Goal: Task Accomplishment & Management: Manage account settings

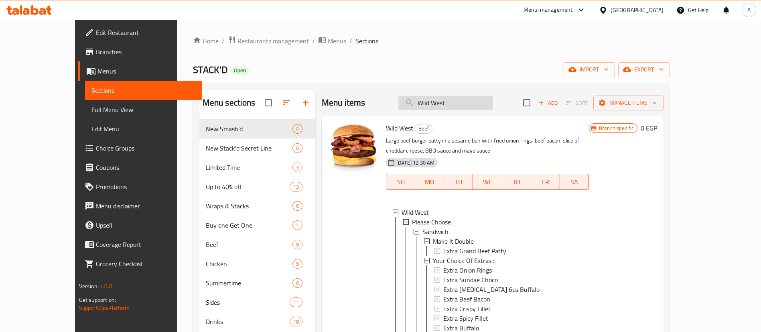
click at [476, 100] on input "Wild West" at bounding box center [446, 103] width 95 height 14
paste input "Crispy Fille"
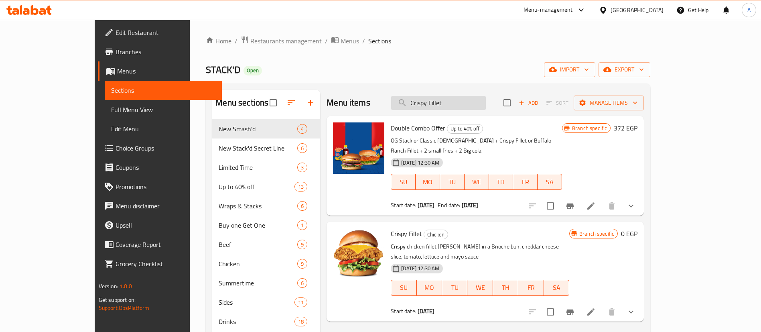
click at [486, 104] on input "Crispy Fillet" at bounding box center [438, 103] width 95 height 14
paste input "[GEOGRAPHIC_DATA]"
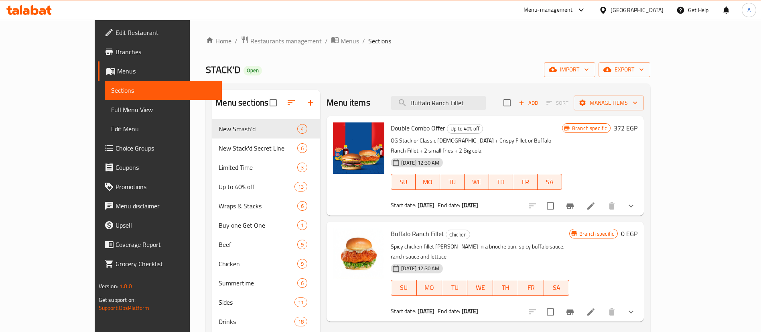
click at [391, 228] on span "Buffalo Ranch Fillet" at bounding box center [417, 234] width 53 height 12
copy h6 "Buffalo Ranch Fillet"
click at [486, 101] on input "Buffalo Ranch Fillet" at bounding box center [438, 103] width 95 height 14
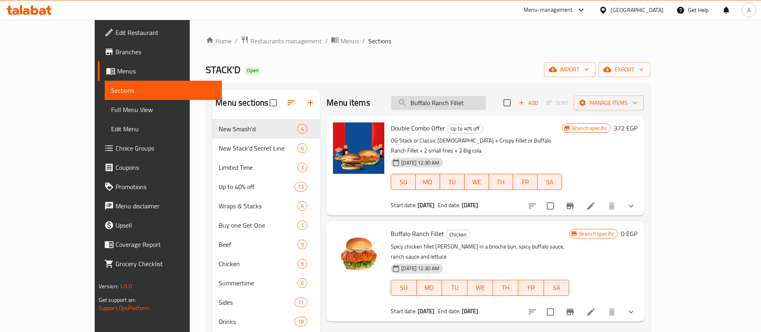
paste input "[GEOGRAPHIC_DATA]"
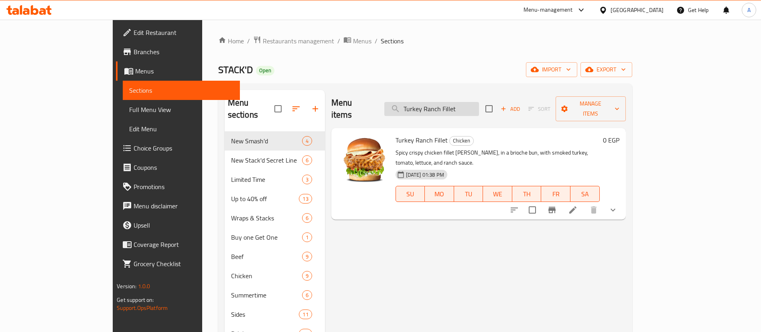
click at [479, 102] on input "Turkey Ranch Fillet" at bounding box center [431, 109] width 95 height 14
paste input "Bigger Tasty"
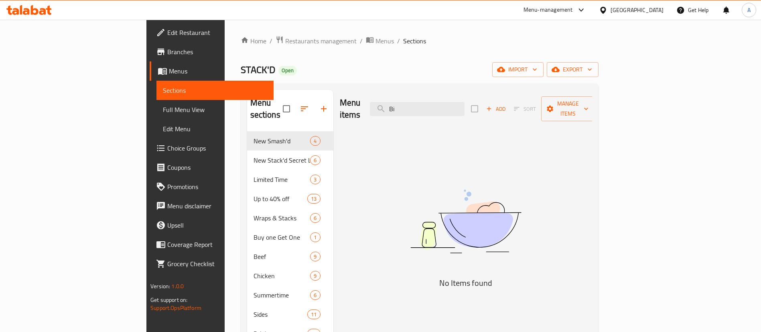
paste input "gger Tasty Fillet"
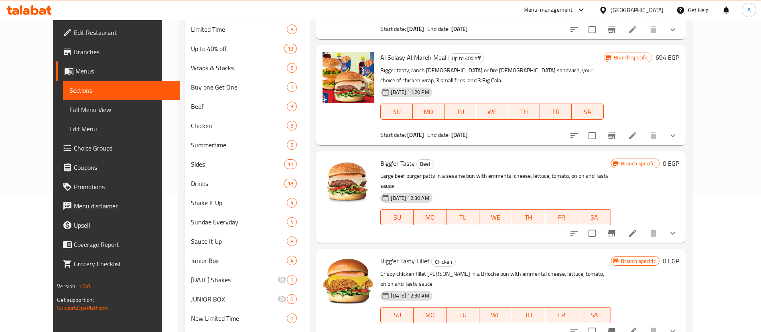
scroll to position [140, 0]
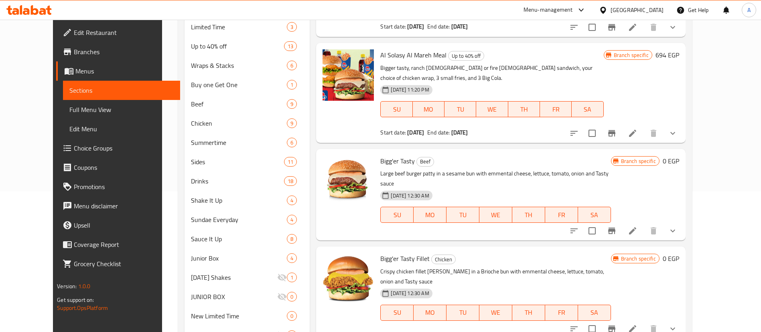
click at [398, 252] on span "Bigg'er Tasty Fillet" at bounding box center [404, 258] width 49 height 12
copy h6 "Bigg'er Tasty Fillet"
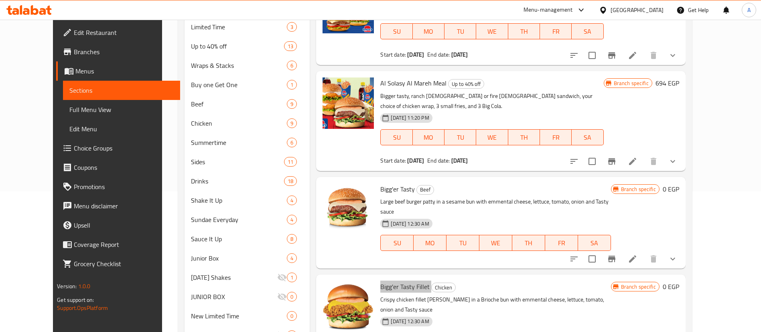
scroll to position [0, 0]
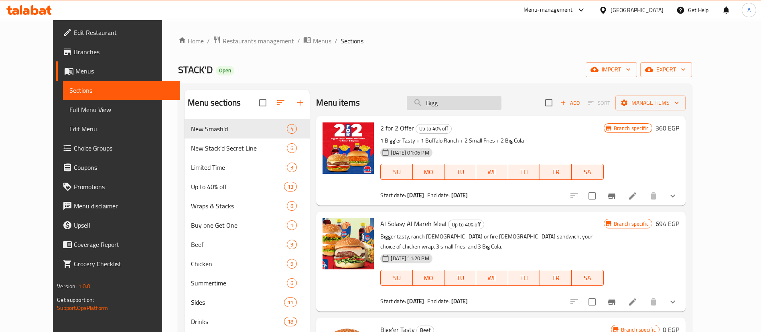
click at [479, 106] on input "Bigg" at bounding box center [454, 103] width 95 height 14
paste input "Stack'd Secret Beef"
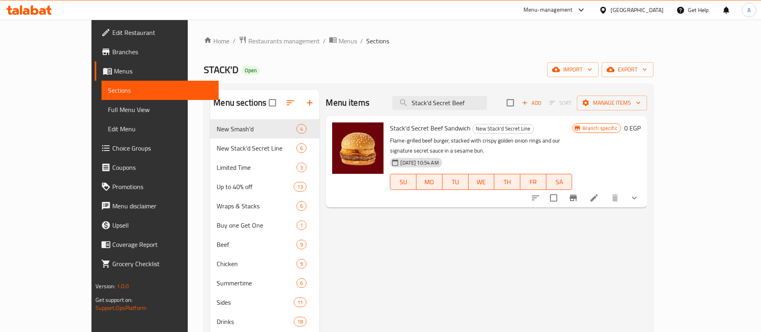
drag, startPoint x: 730, startPoint y: 190, endPoint x: 679, endPoint y: 222, distance: 60.0
click at [639, 193] on icon "show more" at bounding box center [635, 198] width 10 height 10
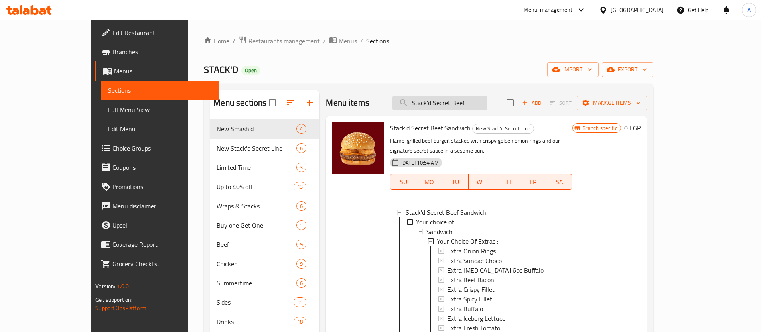
click at [487, 108] on input "Stack'd Secret Beef" at bounding box center [440, 103] width 95 height 14
paste input "Chicken"
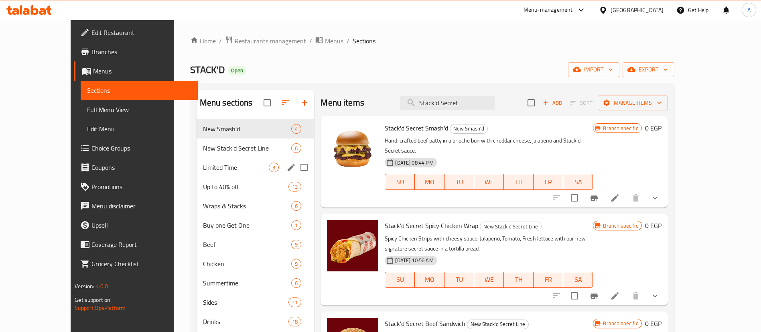
type input "Stack'd Secret"
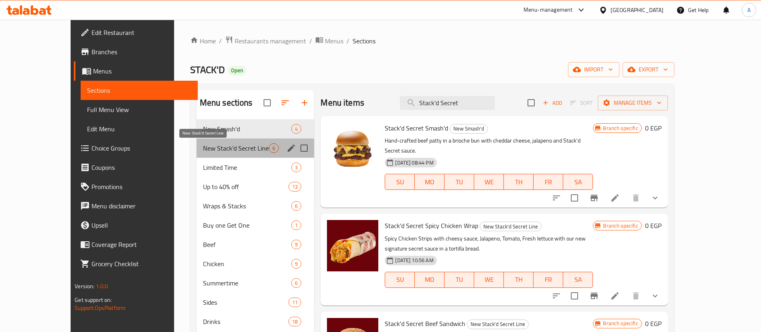
click at [203, 150] on span "New Stack'd Secret Line" at bounding box center [236, 148] width 66 height 10
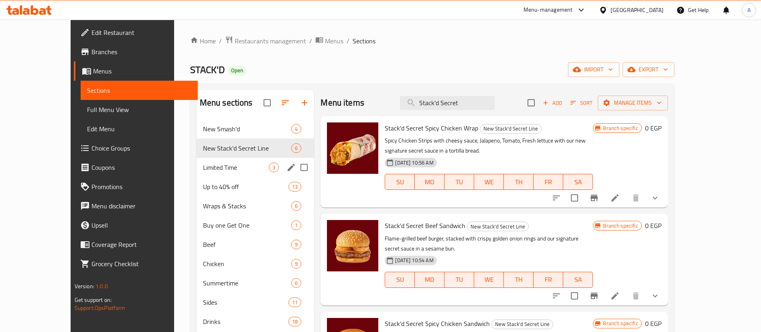
click at [212, 168] on span "Limited Time" at bounding box center [236, 168] width 66 height 10
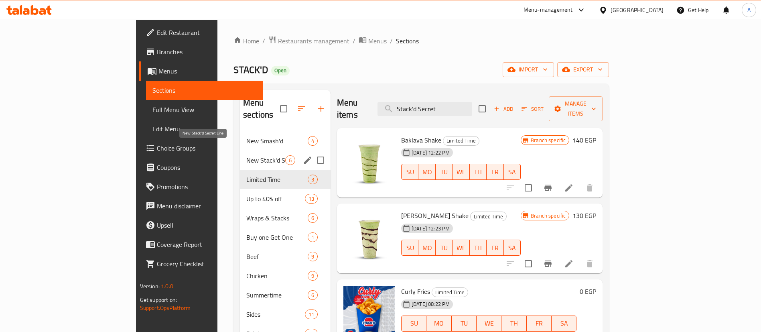
click at [246, 155] on span "New Stack'd Secret Line" at bounding box center [265, 160] width 39 height 10
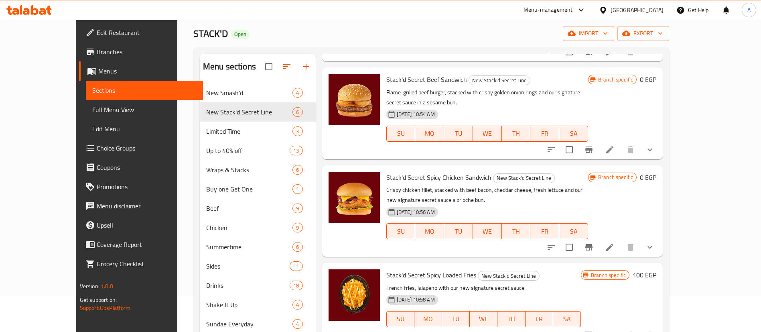
scroll to position [16, 0]
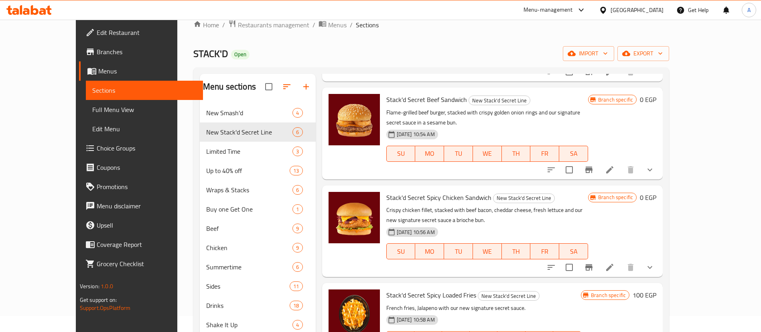
click at [407, 191] on span "Stack'd Secret Spicy Chicken Sandwich" at bounding box center [438, 197] width 105 height 12
copy h6 "Stack'd Secret Spicy Chicken Sandwich"
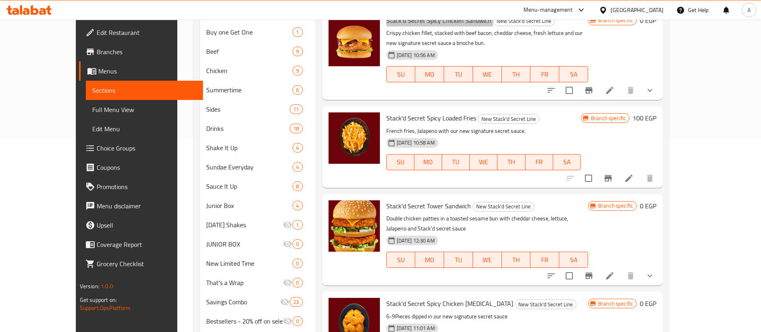
scroll to position [197, 0]
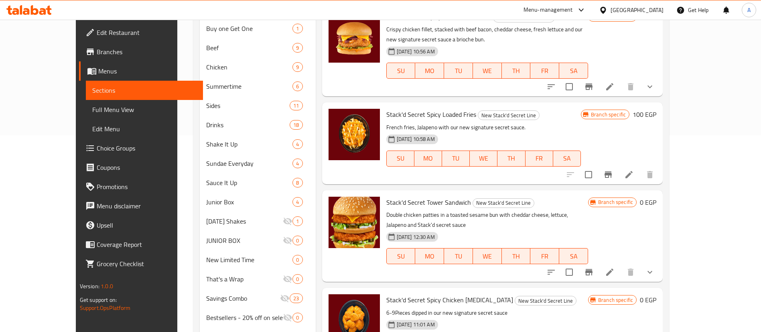
click at [386, 196] on span "Stack'd Secret Tower Sandwich" at bounding box center [428, 202] width 85 height 12
copy h6 "Stack'd Secret Tower Sandwich"
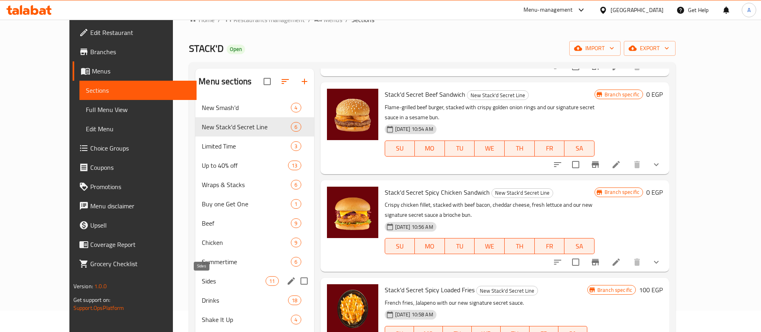
scroll to position [0, 0]
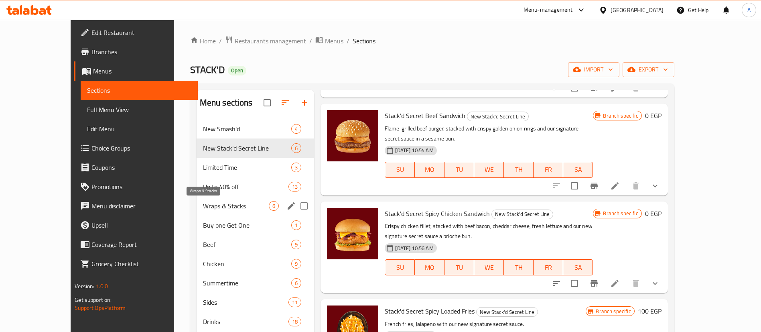
click at [203, 207] on span "Wraps & Stacks" at bounding box center [236, 206] width 66 height 10
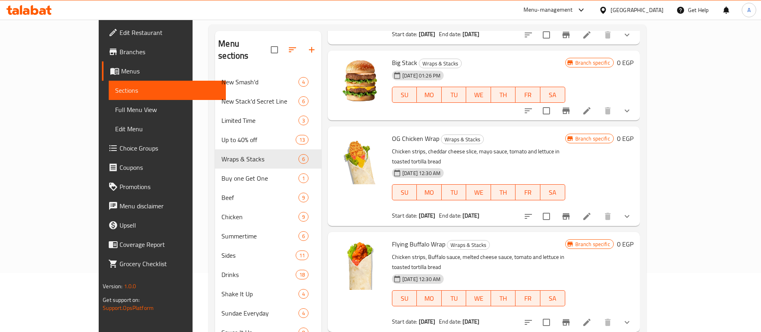
scroll to position [60, 0]
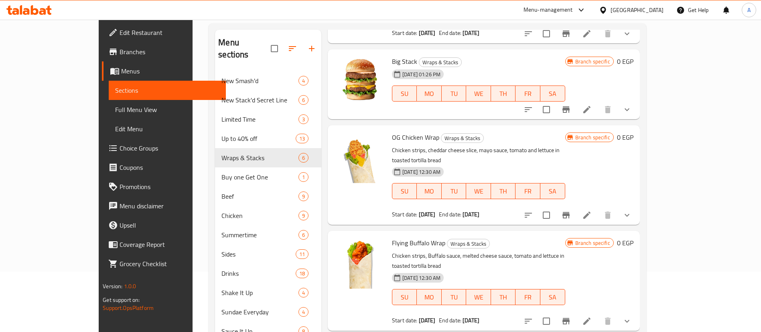
click at [399, 237] on span "Flying Buffalo Wrap" at bounding box center [418, 243] width 53 height 12
copy h6 "Flying Buffalo Wrap"
click at [392, 138] on span "OG Chicken Wrap" at bounding box center [415, 137] width 47 height 12
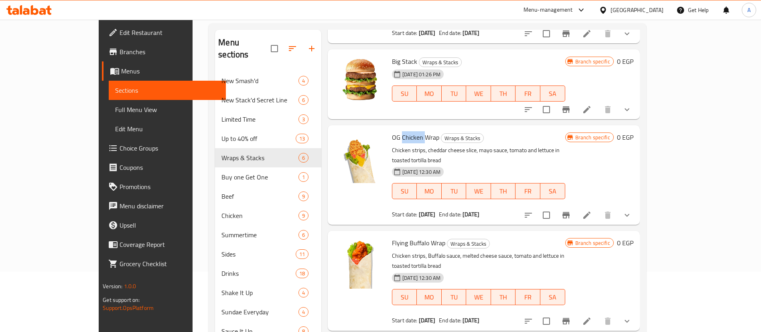
click at [392, 138] on span "OG Chicken Wrap" at bounding box center [415, 137] width 47 height 12
copy h6 "OG Chicken Wrap"
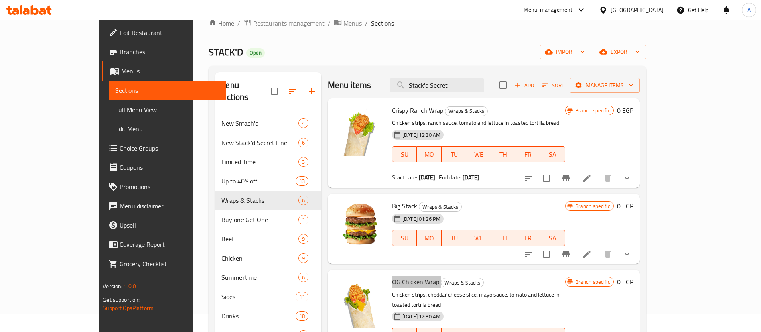
scroll to position [16, 0]
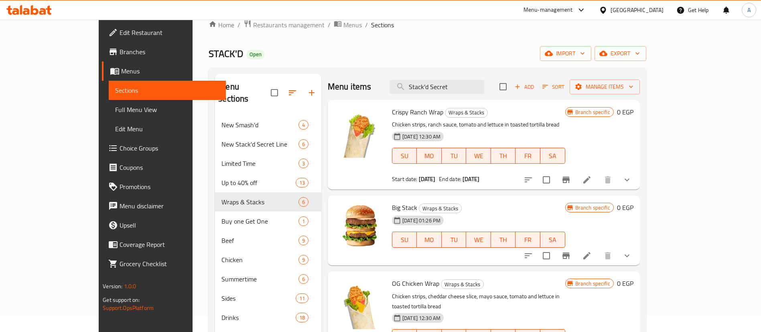
click at [392, 115] on span "Crispy Ranch Wrap" at bounding box center [417, 112] width 51 height 12
copy h6 "Crispy Ranch Wrap"
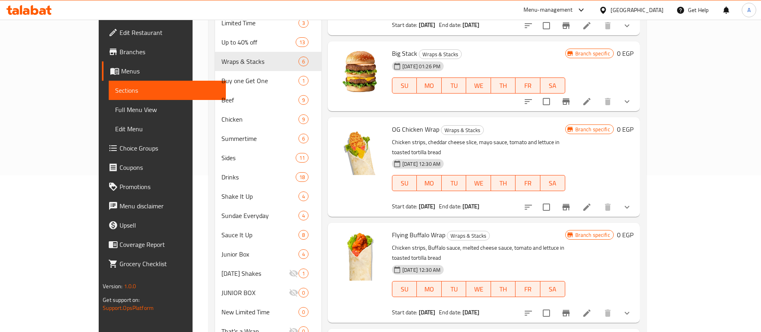
scroll to position [2, 0]
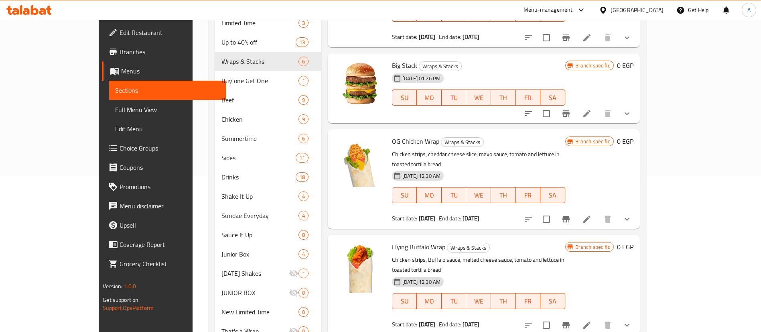
click at [632, 112] on icon "show more" at bounding box center [627, 114] width 10 height 10
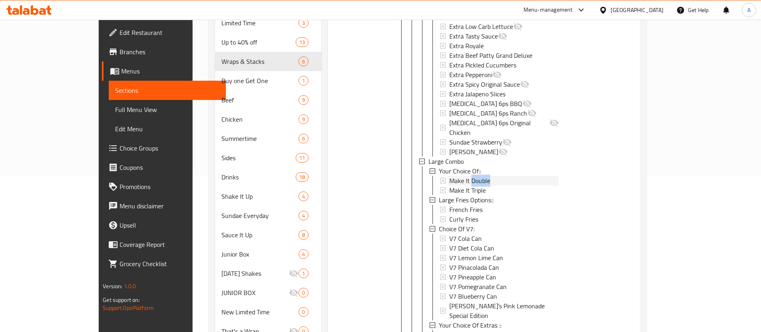
click at [461, 176] on span "Make It Double" at bounding box center [469, 181] width 41 height 10
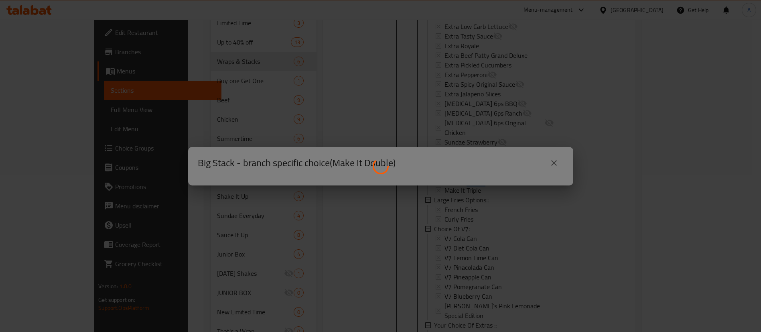
scroll to position [883, 0]
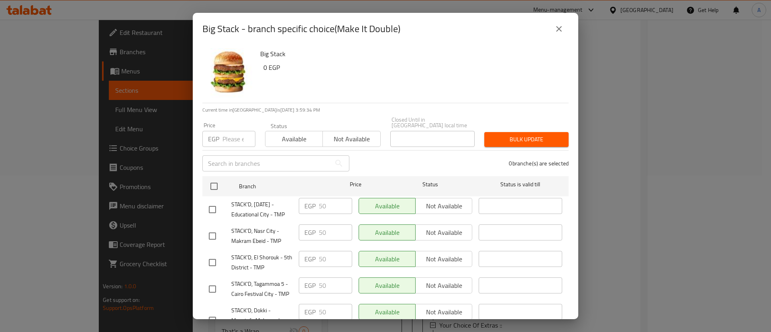
click at [558, 35] on button "close" at bounding box center [558, 28] width 19 height 19
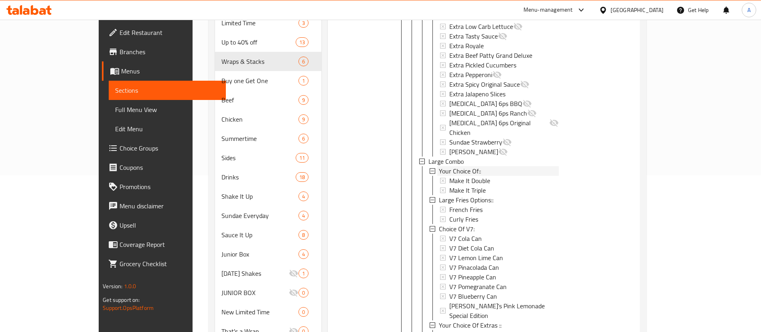
click at [469, 166] on div "Your Choice Of::" at bounding box center [499, 171] width 120 height 10
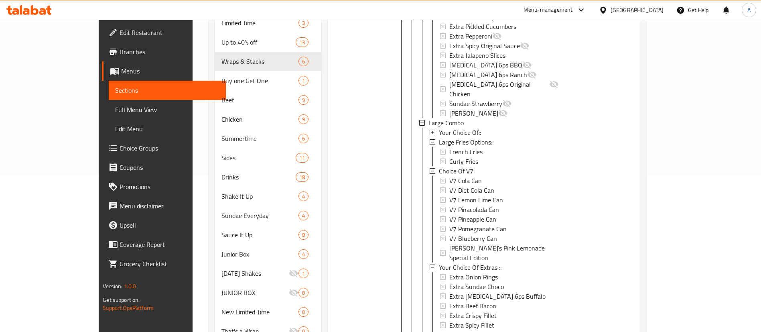
click at [462, 128] on div "Your Choice Of::" at bounding box center [499, 133] width 120 height 10
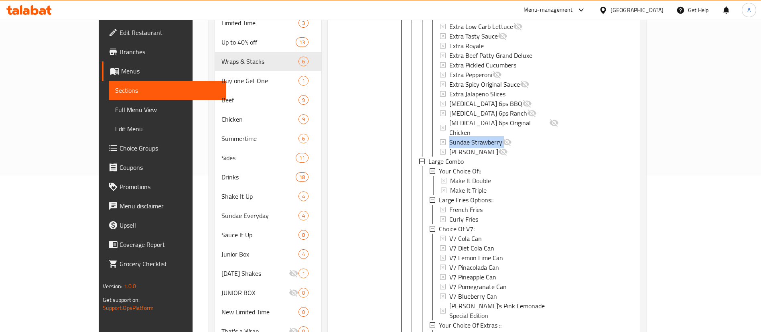
scroll to position [1382, 0]
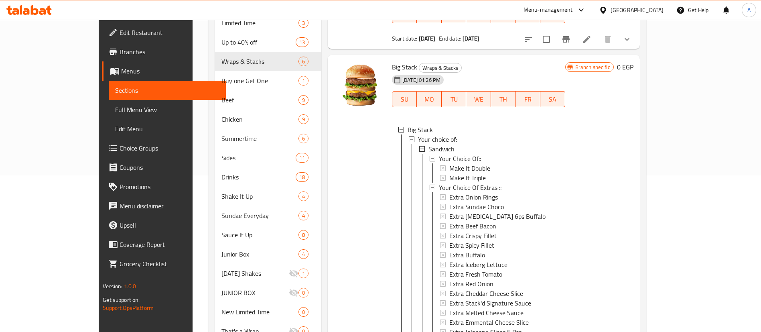
scroll to position [883, 0]
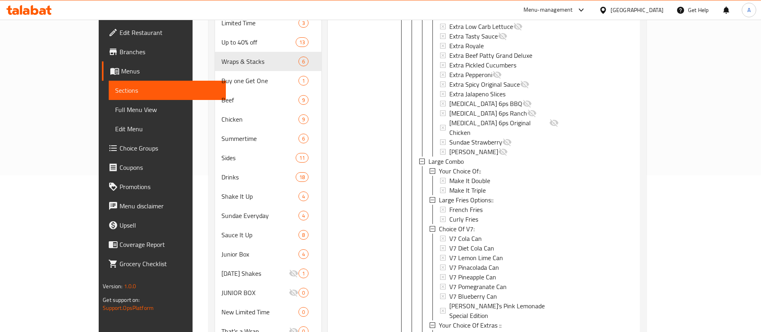
drag, startPoint x: 415, startPoint y: 161, endPoint x: 460, endPoint y: 159, distance: 45.0
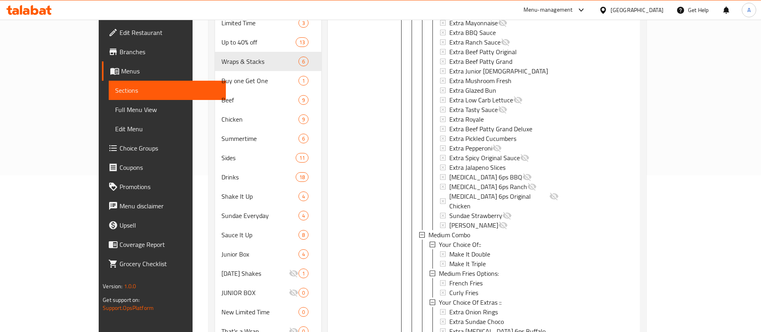
scroll to position [357, 0]
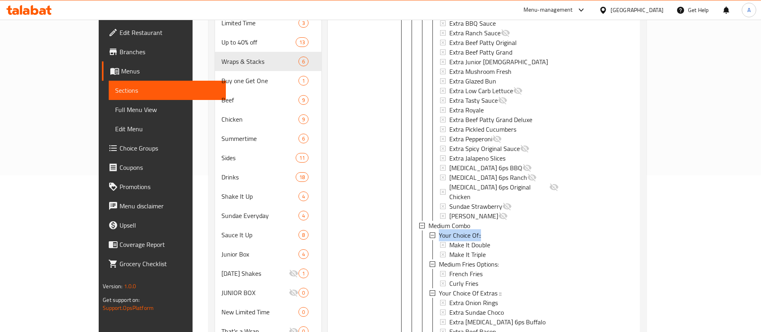
drag, startPoint x: 464, startPoint y: 228, endPoint x: 411, endPoint y: 226, distance: 53.0
click at [430, 230] on div "Your Choice Of::" at bounding box center [494, 235] width 129 height 10
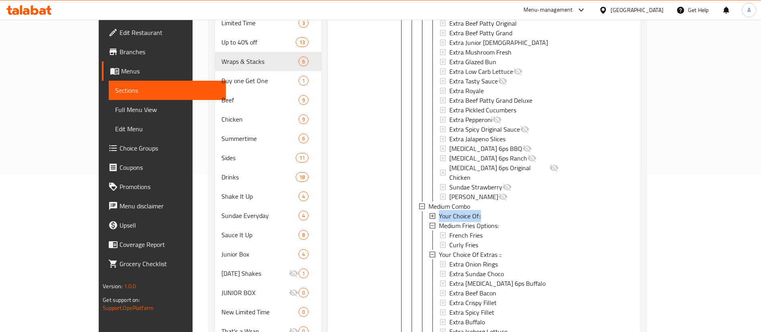
copy span "Your Choice Of::"
click at [120, 145] on span "Choice Groups" at bounding box center [170, 148] width 100 height 10
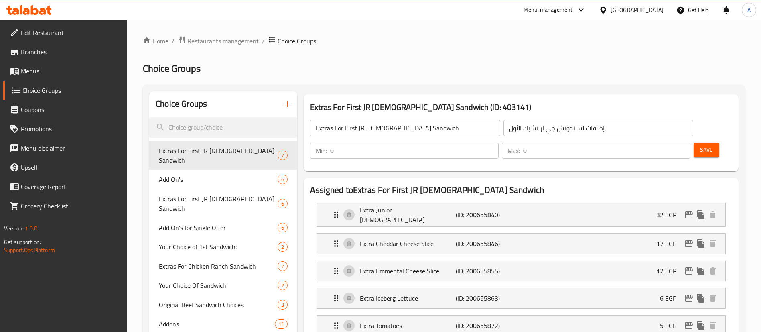
click at [229, 123] on input "search" at bounding box center [223, 127] width 148 height 20
paste input "Your Choice Of::"
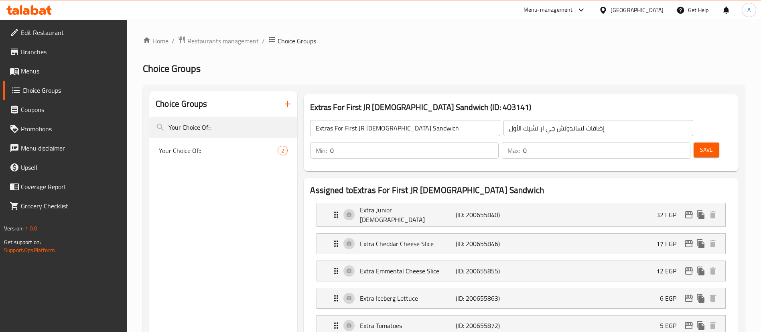
type input "Your Choice Of::"
click at [201, 146] on span "Your Choice Of::" at bounding box center [218, 151] width 119 height 10
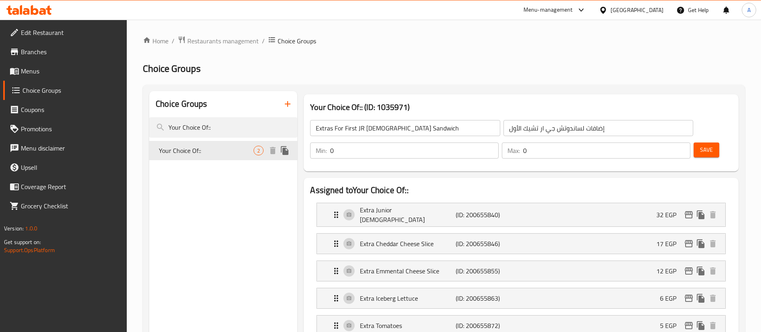
type input "Your Choice Of::"
type input "اختيارك من::"
type input "1"
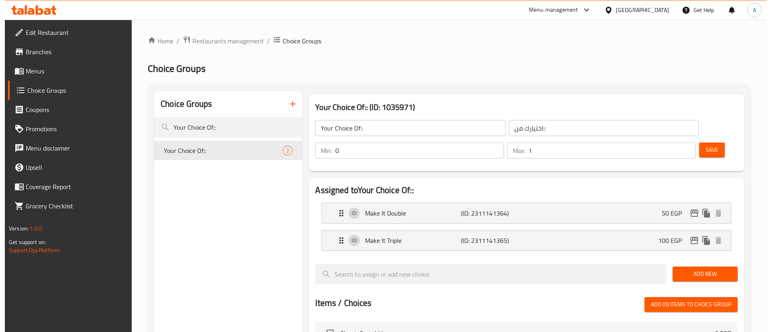
scroll to position [251, 0]
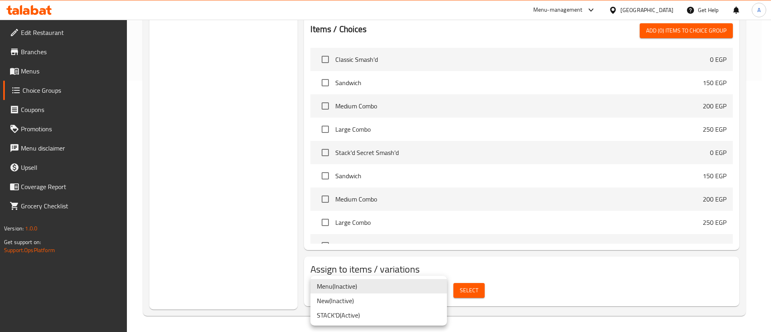
click at [354, 300] on li "New ( Inactive )" at bounding box center [378, 300] width 136 height 14
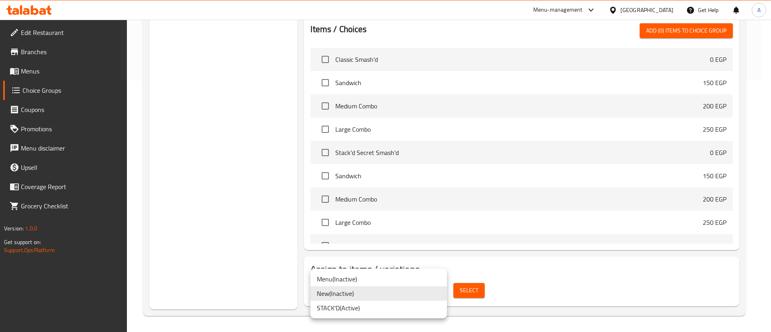
click at [361, 307] on li "STACK'D ( Active )" at bounding box center [378, 308] width 136 height 14
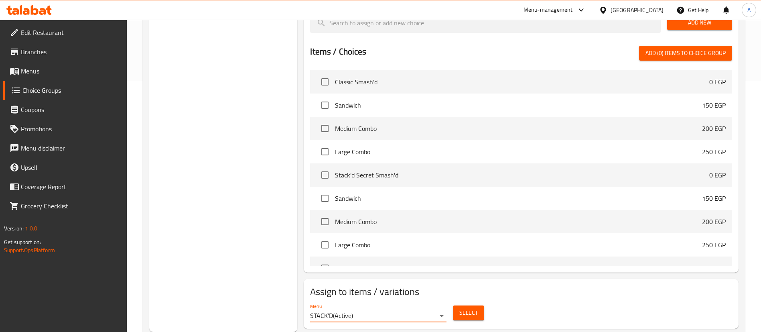
click at [464, 305] on button "Select" at bounding box center [468, 312] width 31 height 15
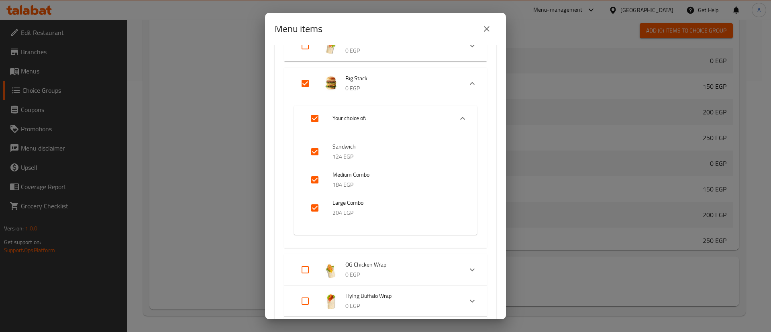
scroll to position [943, 0]
click at [304, 83] on input "Expand" at bounding box center [304, 82] width 19 height 19
checkbox input "false"
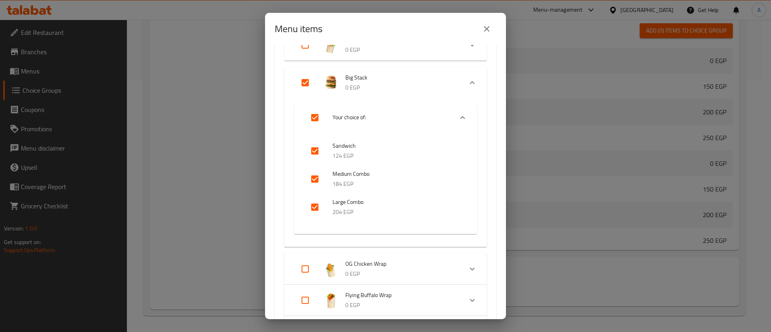
checkbox input "false"
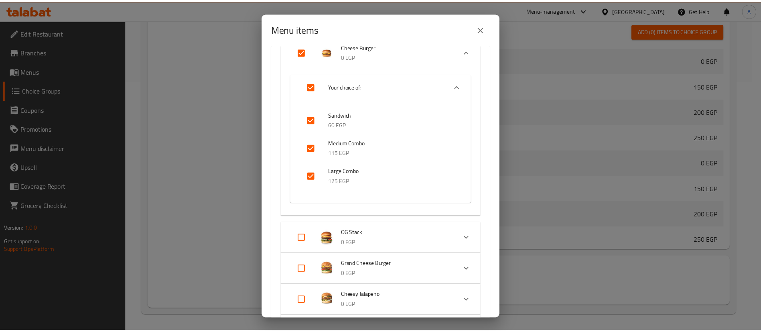
scroll to position [1990, 0]
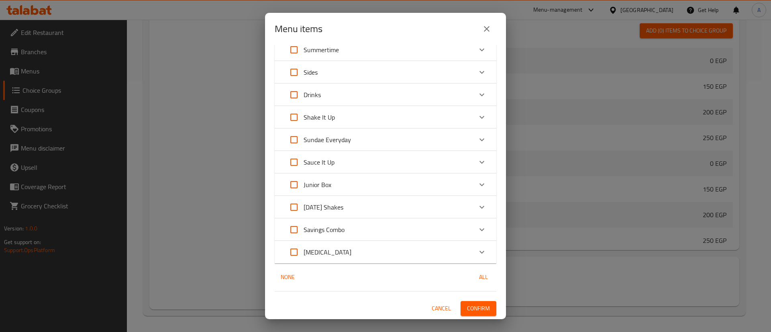
click at [473, 307] on span "Confirm" at bounding box center [478, 308] width 23 height 10
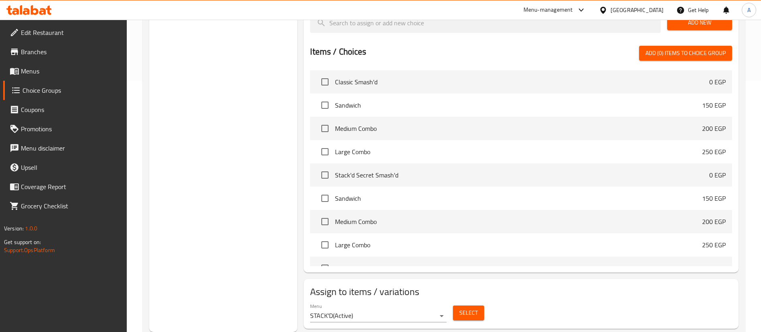
scroll to position [0, 0]
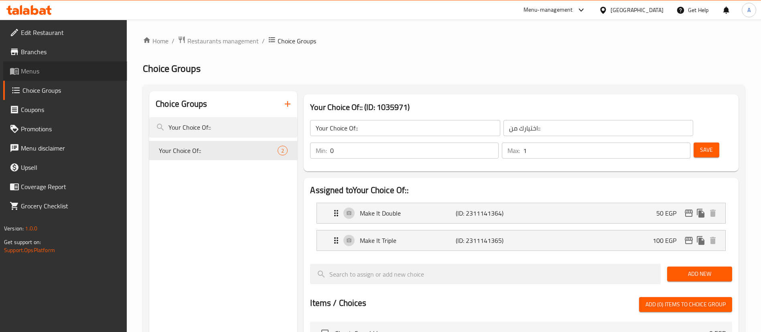
drag, startPoint x: 26, startPoint y: 70, endPoint x: 99, endPoint y: 1, distance: 100.2
click at [26, 70] on span "Menus" at bounding box center [71, 71] width 100 height 10
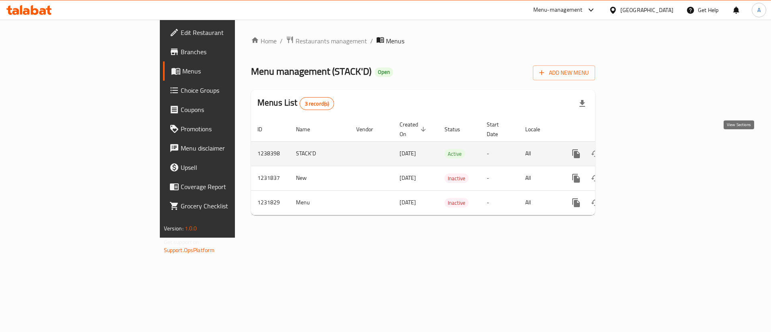
click at [639, 149] on icon "enhanced table" at bounding box center [634, 154] width 10 height 10
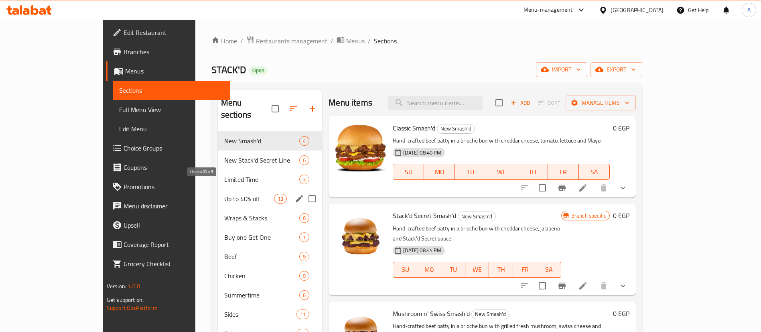
click at [224, 194] on span "Up to 40% off" at bounding box center [249, 199] width 50 height 10
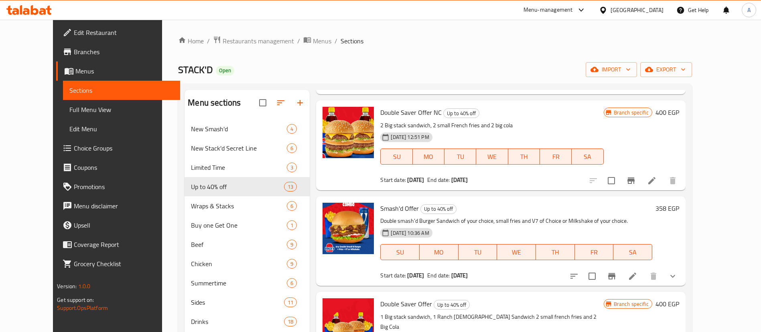
scroll to position [122, 0]
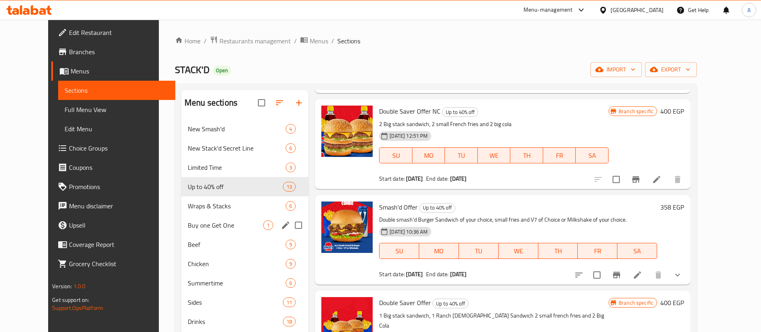
click at [192, 243] on span "Beef" at bounding box center [237, 245] width 98 height 10
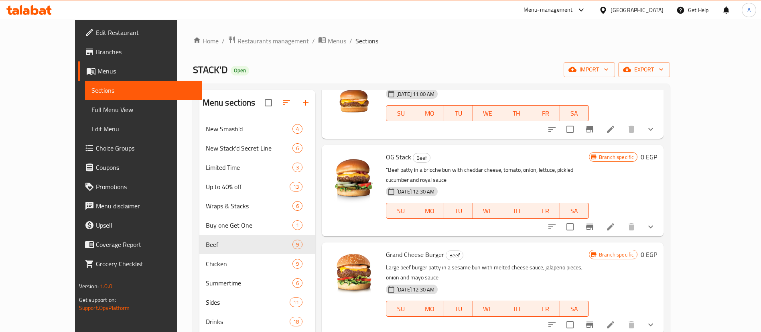
click at [661, 134] on button "show more" at bounding box center [650, 129] width 19 height 19
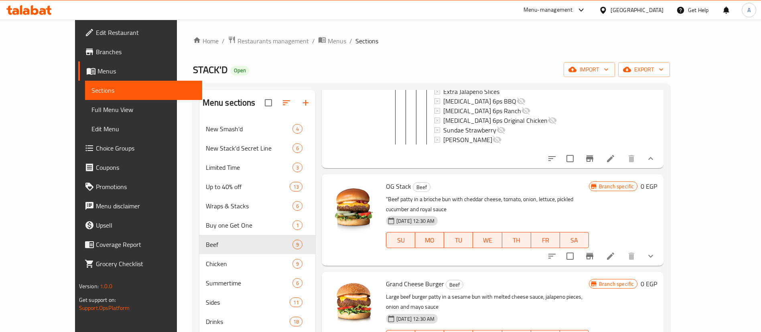
scroll to position [1563, 0]
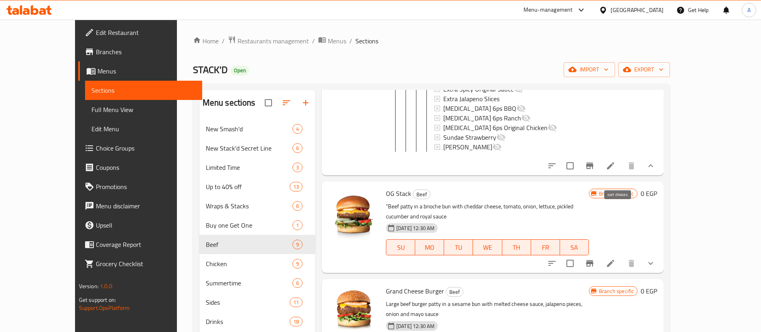
click at [557, 171] on icon "sort-choices" at bounding box center [552, 166] width 10 height 10
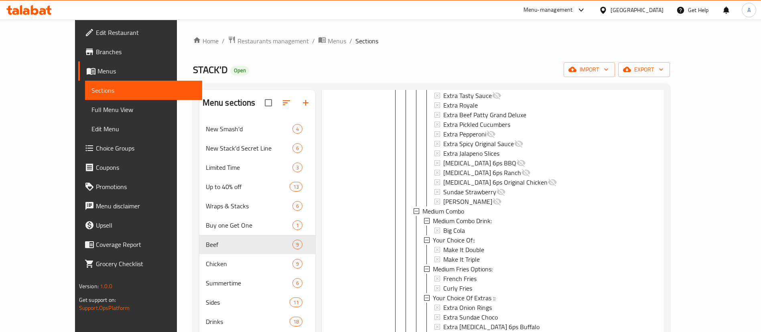
scroll to position [495, 0]
